Goal: Navigation & Orientation: Understand site structure

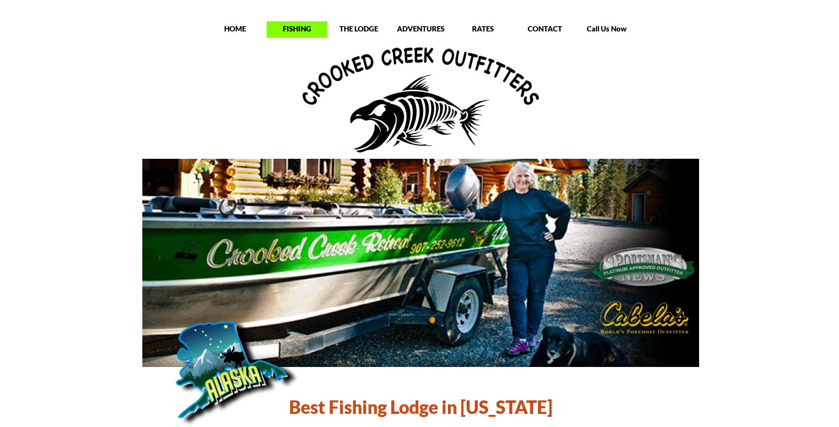
click at [296, 32] on p "FISHING" at bounding box center [297, 29] width 60 height 10
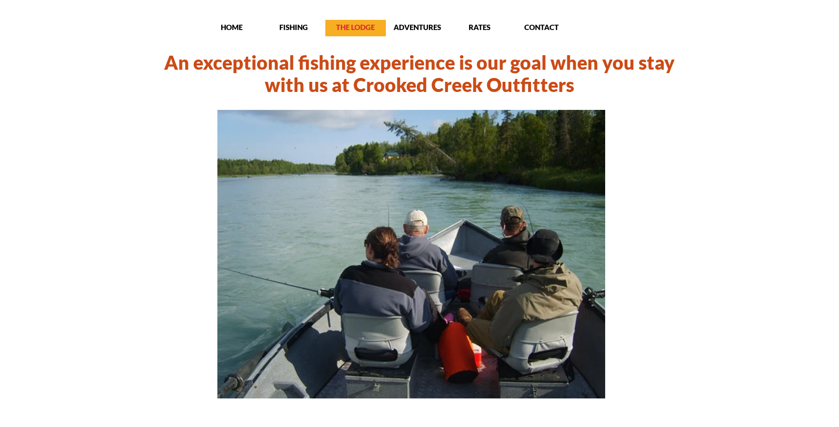
click at [358, 32] on p "THE LODGE" at bounding box center [355, 27] width 60 height 10
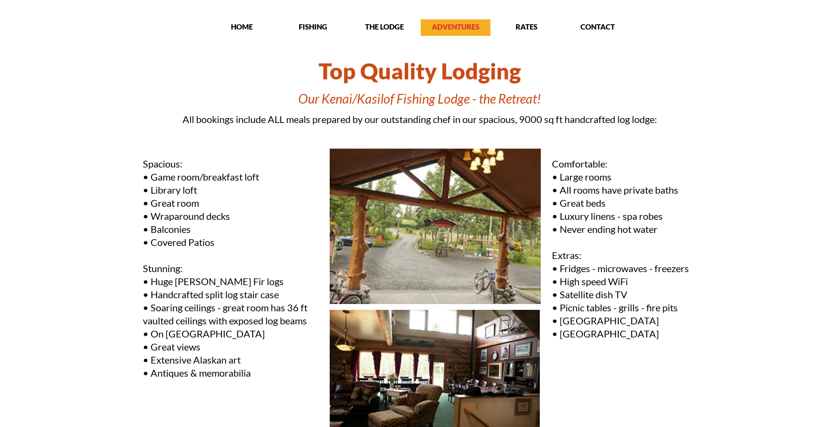
click at [441, 29] on p "ADVENTURES" at bounding box center [455, 27] width 70 height 10
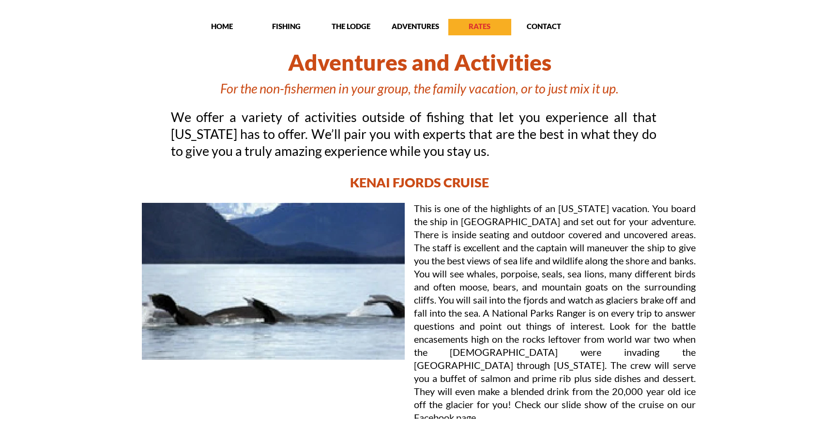
click at [488, 27] on p "RATES" at bounding box center [479, 26] width 63 height 10
